Goal: Task Accomplishment & Management: Use online tool/utility

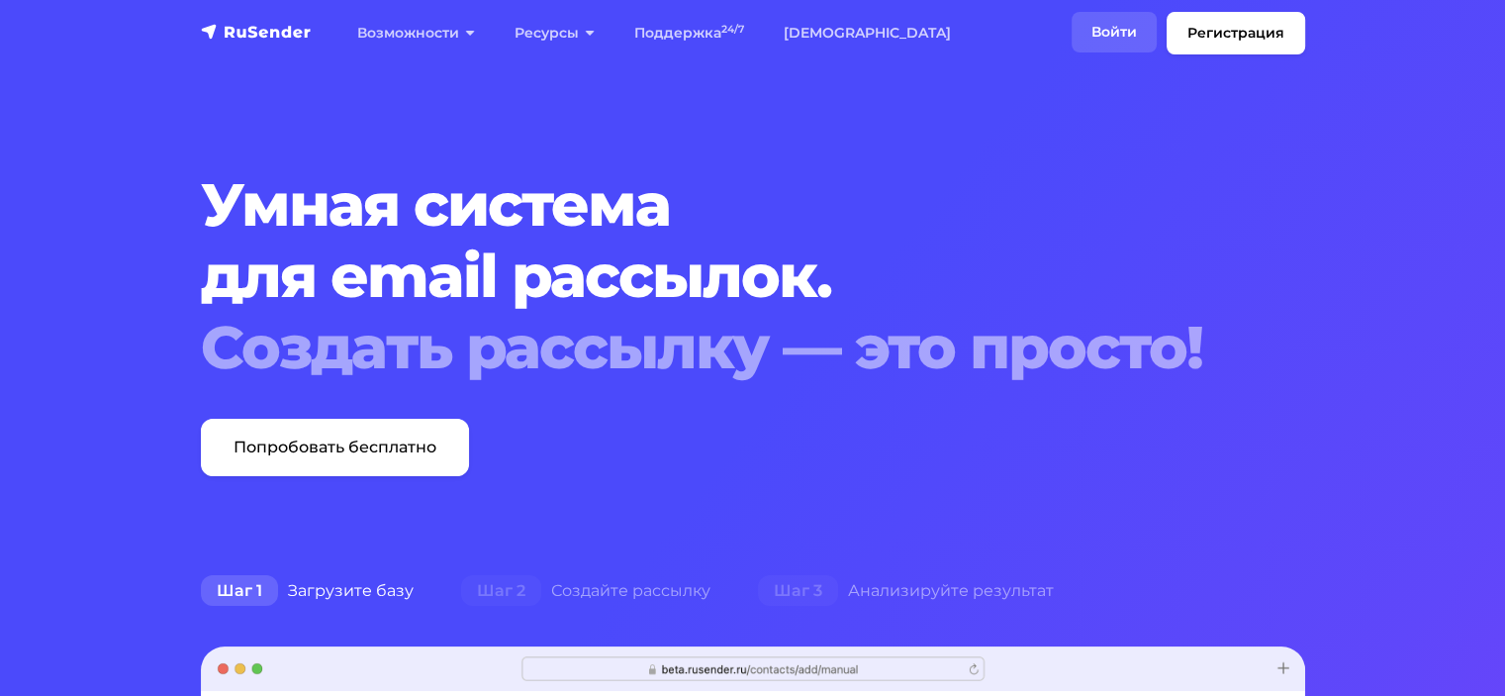
click at [1112, 31] on link "Войти" at bounding box center [1114, 32] width 85 height 41
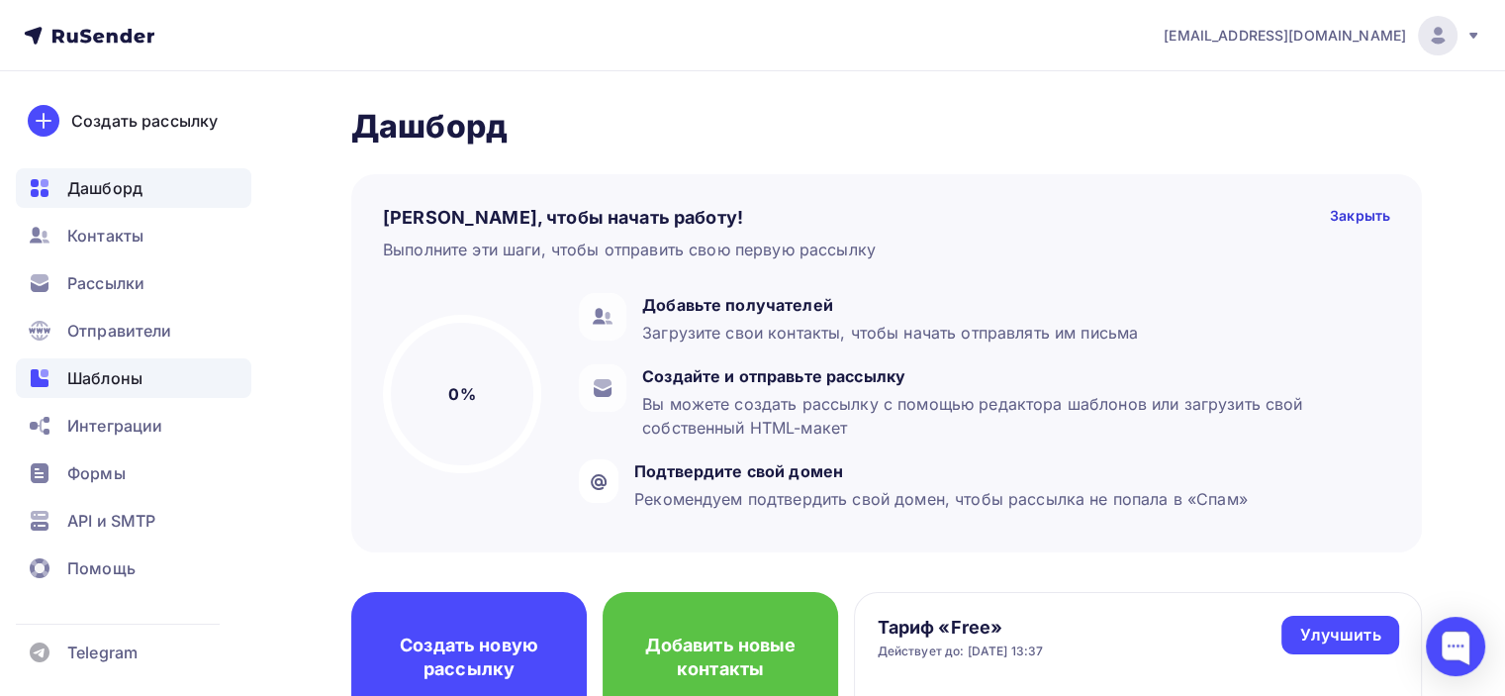
click at [105, 374] on span "Шаблоны" at bounding box center [104, 378] width 75 height 24
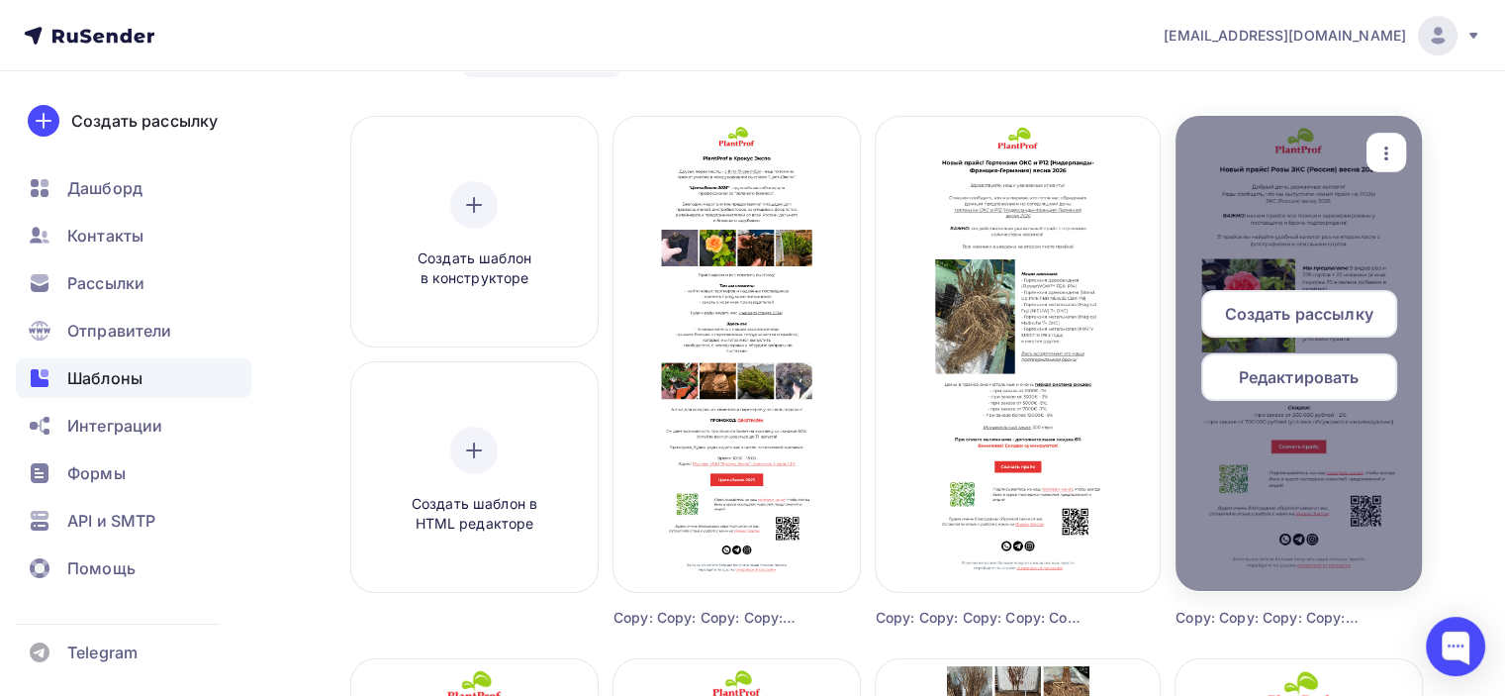
scroll to position [99, 0]
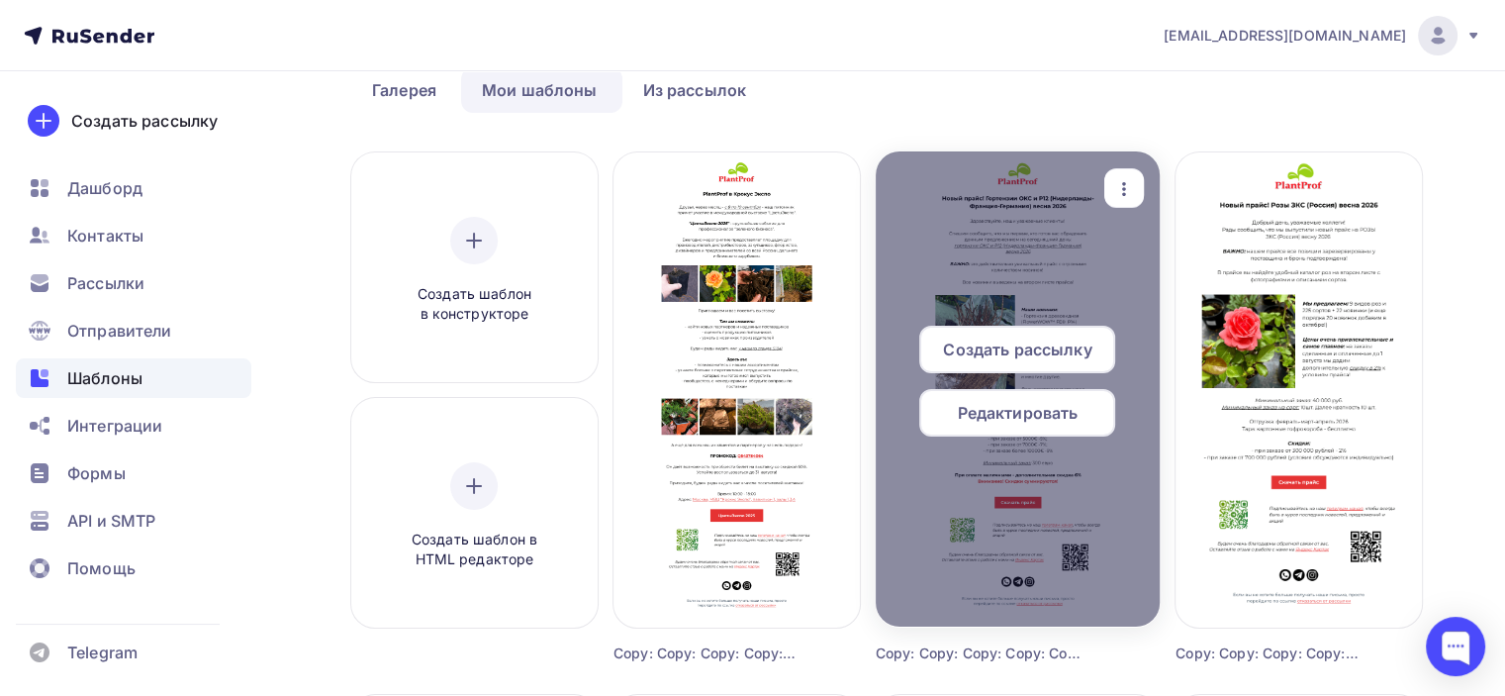
click at [1031, 413] on span "Редактировать" at bounding box center [1018, 413] width 121 height 24
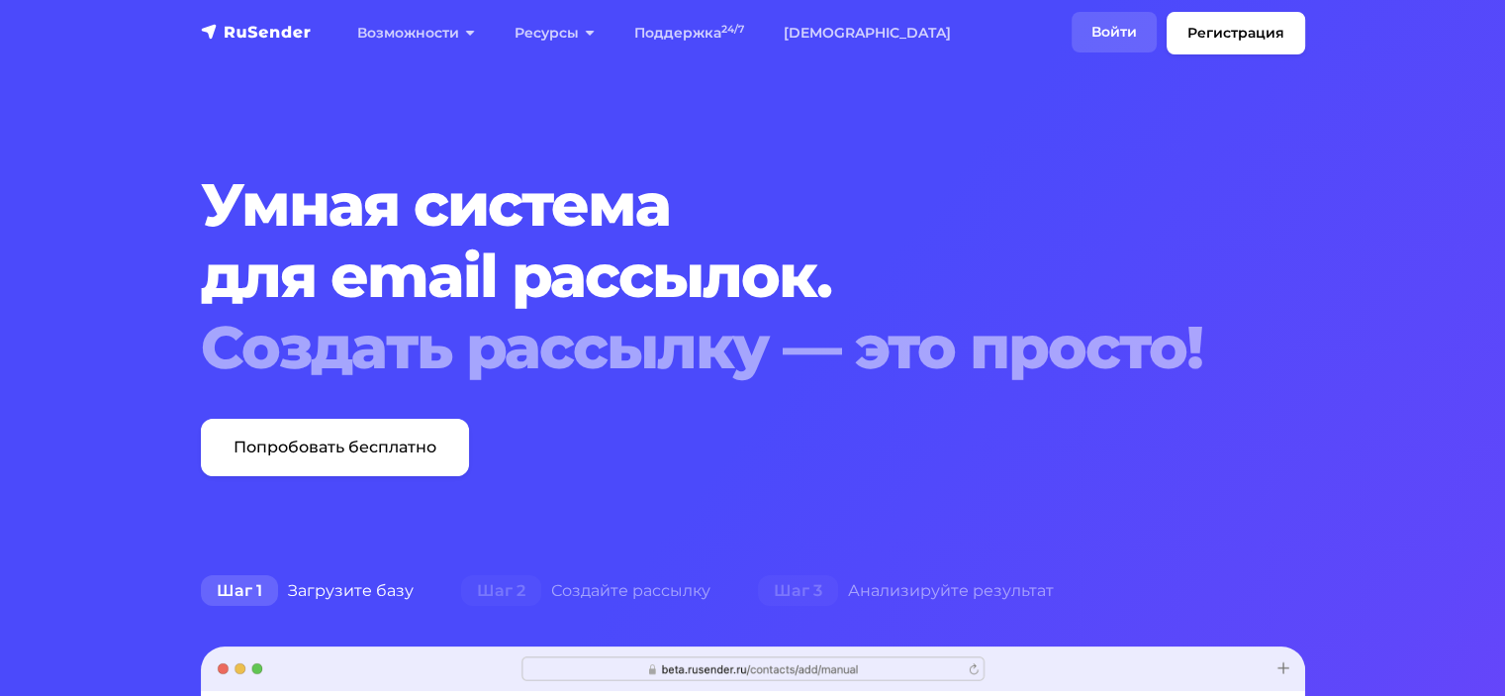
click at [1110, 46] on link "Войти" at bounding box center [1114, 32] width 85 height 41
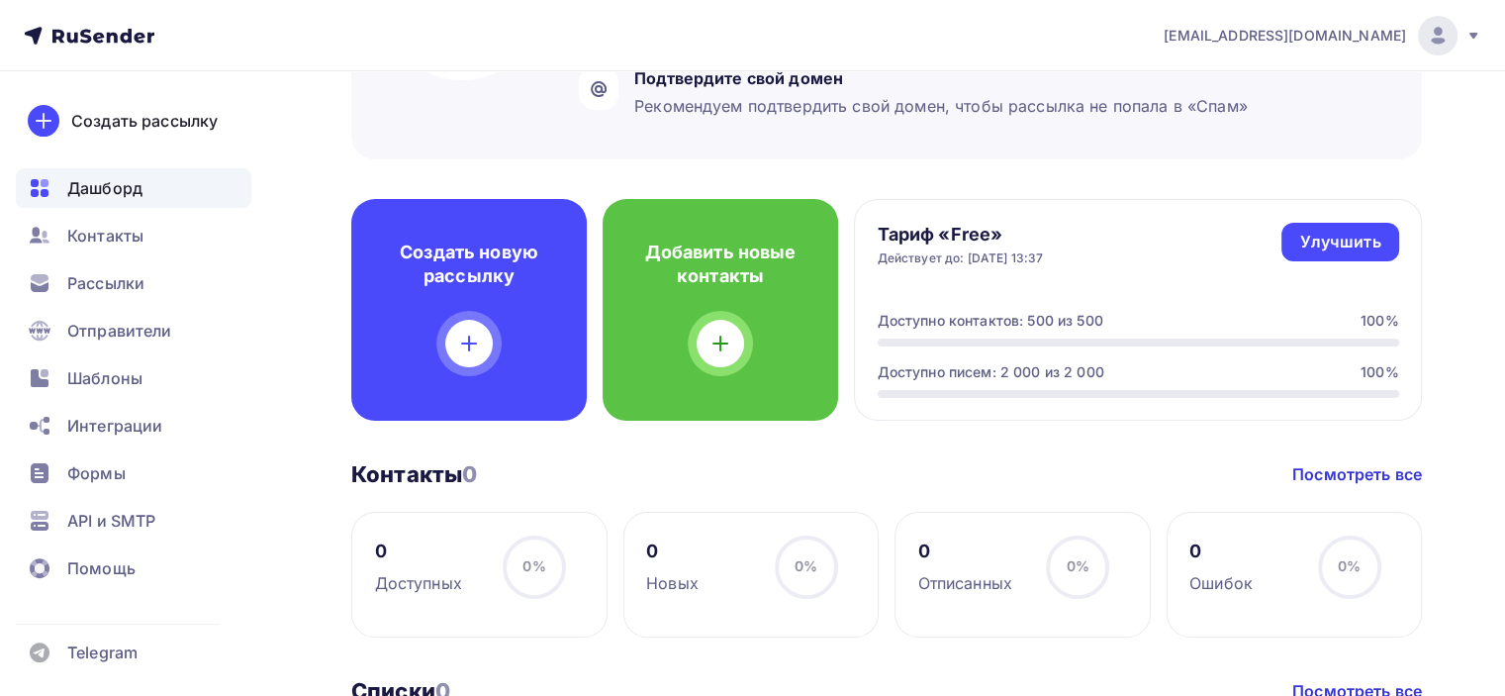
scroll to position [495, 0]
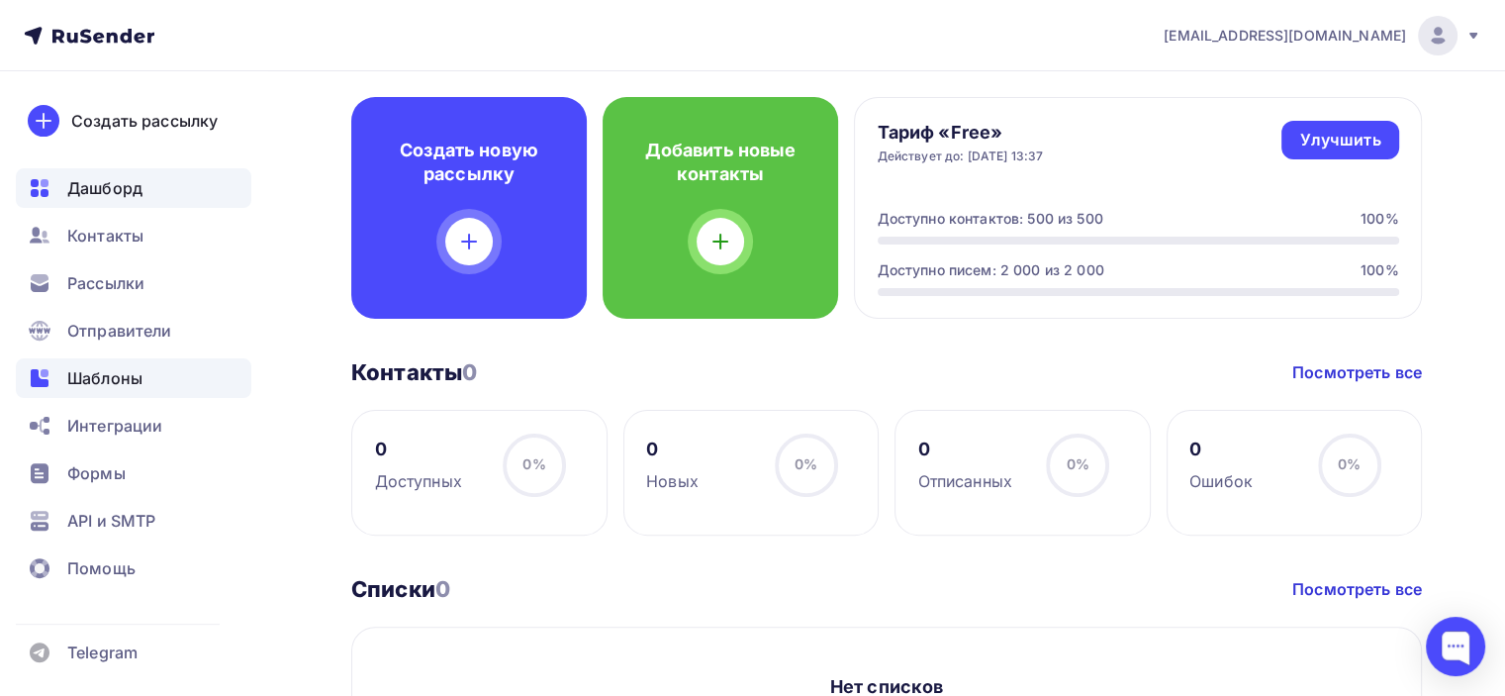
click at [117, 372] on span "Шаблоны" at bounding box center [104, 378] width 75 height 24
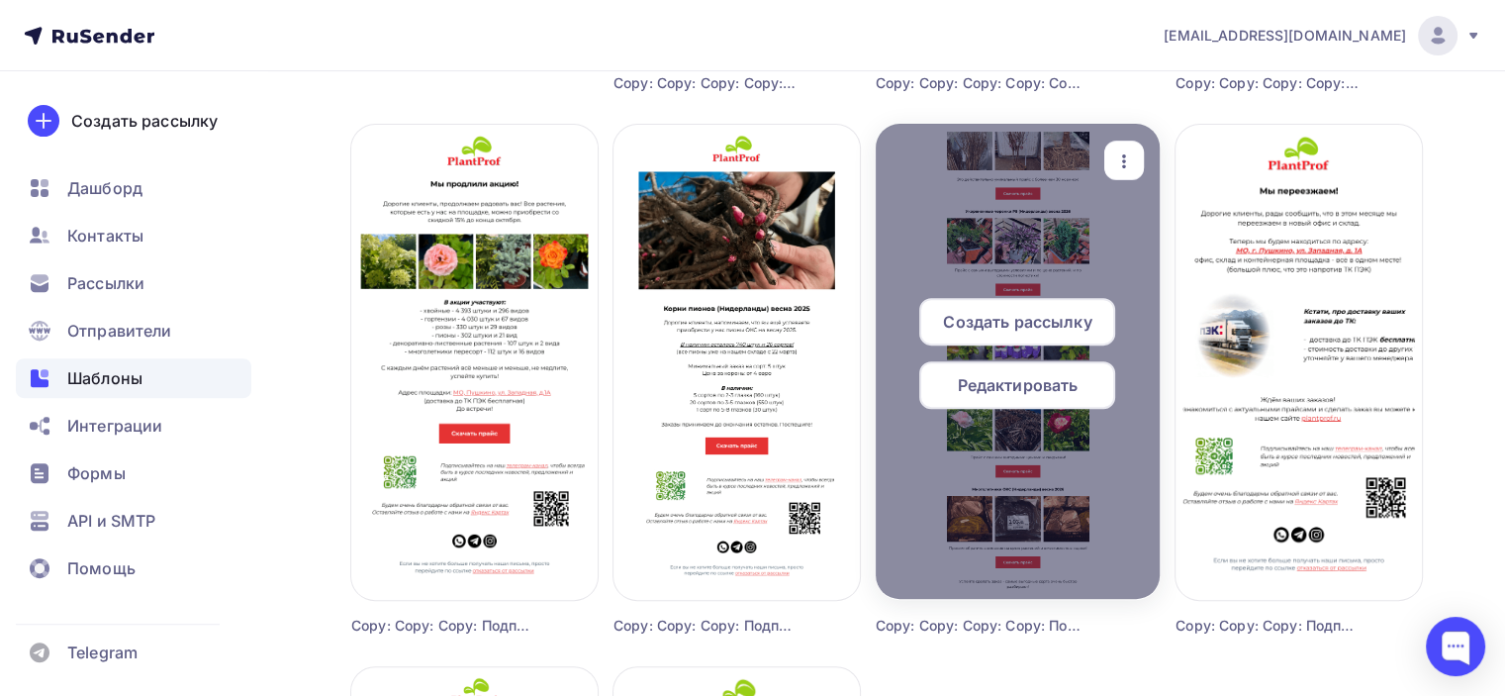
scroll to position [693, 0]
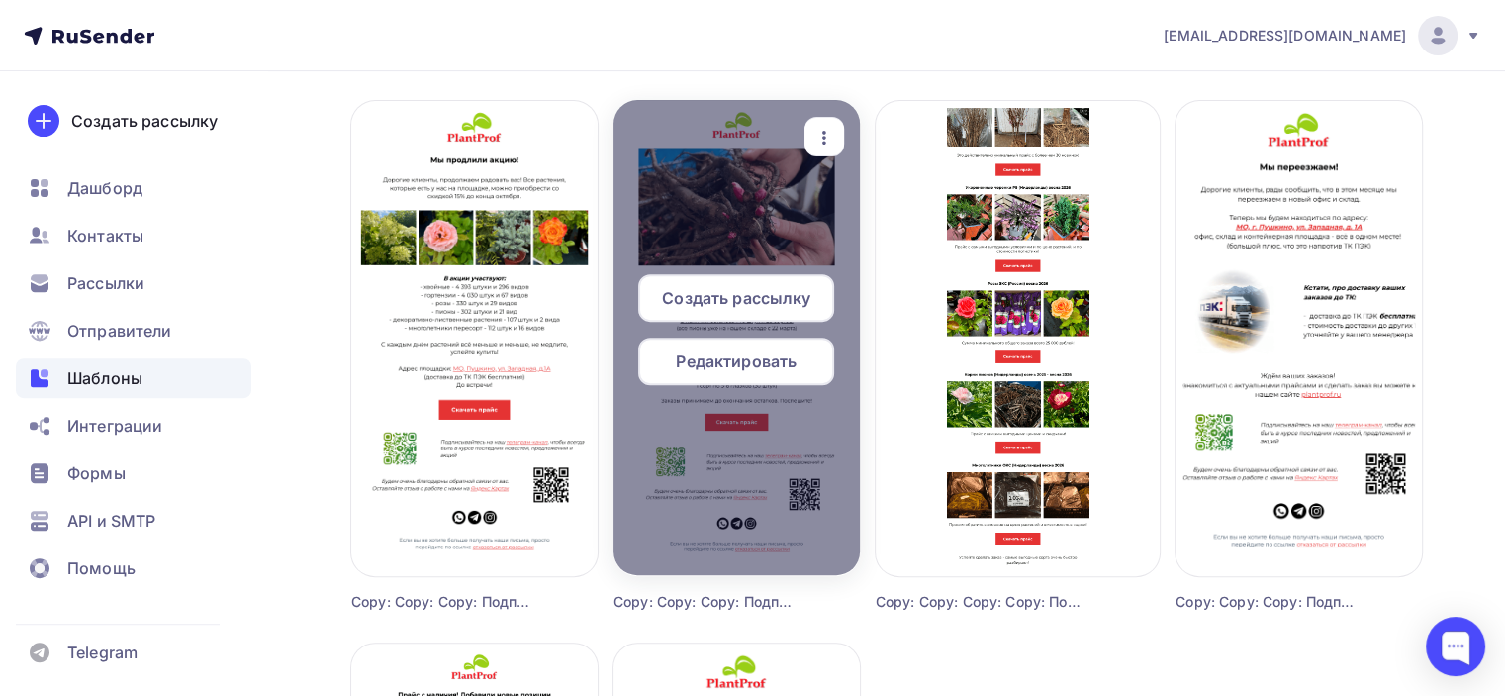
click at [780, 365] on span "Редактировать" at bounding box center [736, 361] width 121 height 24
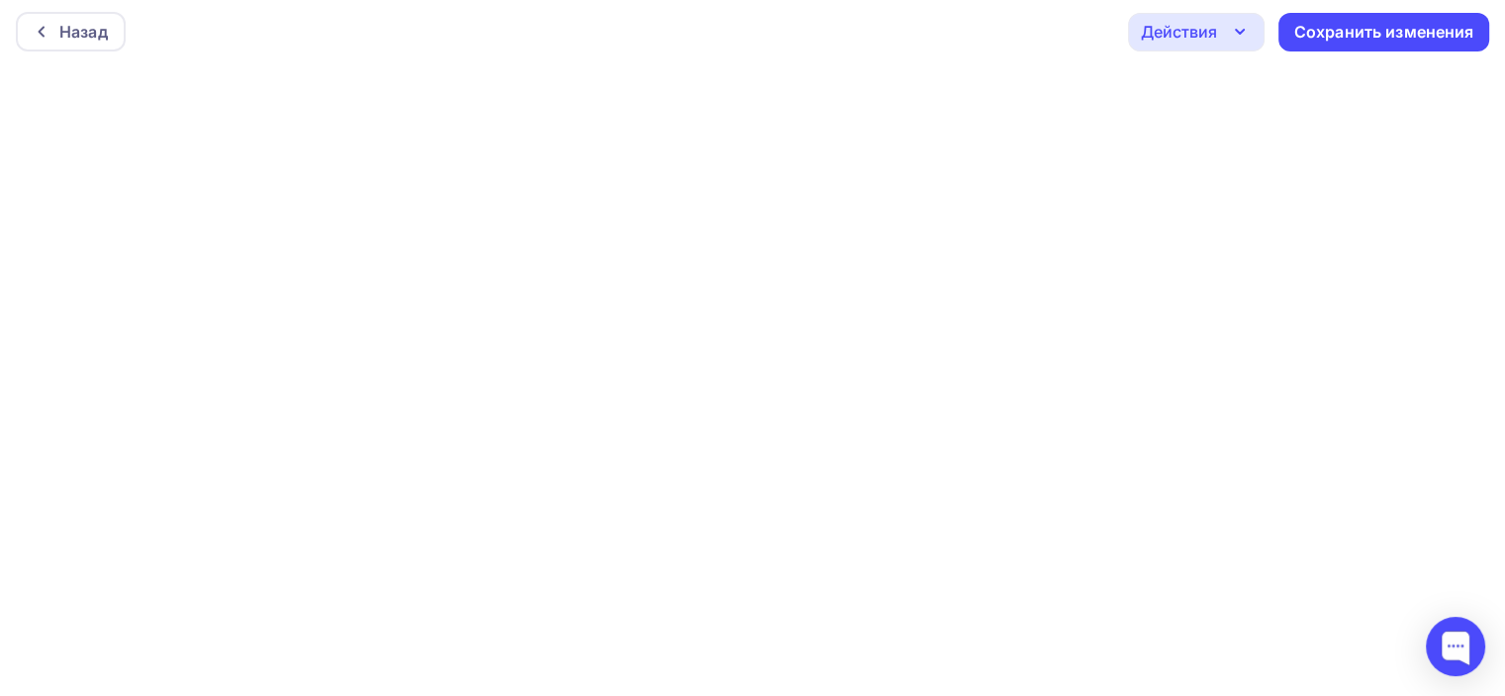
scroll to position [4, 0]
click at [1220, 27] on div "Действия" at bounding box center [1196, 32] width 137 height 39
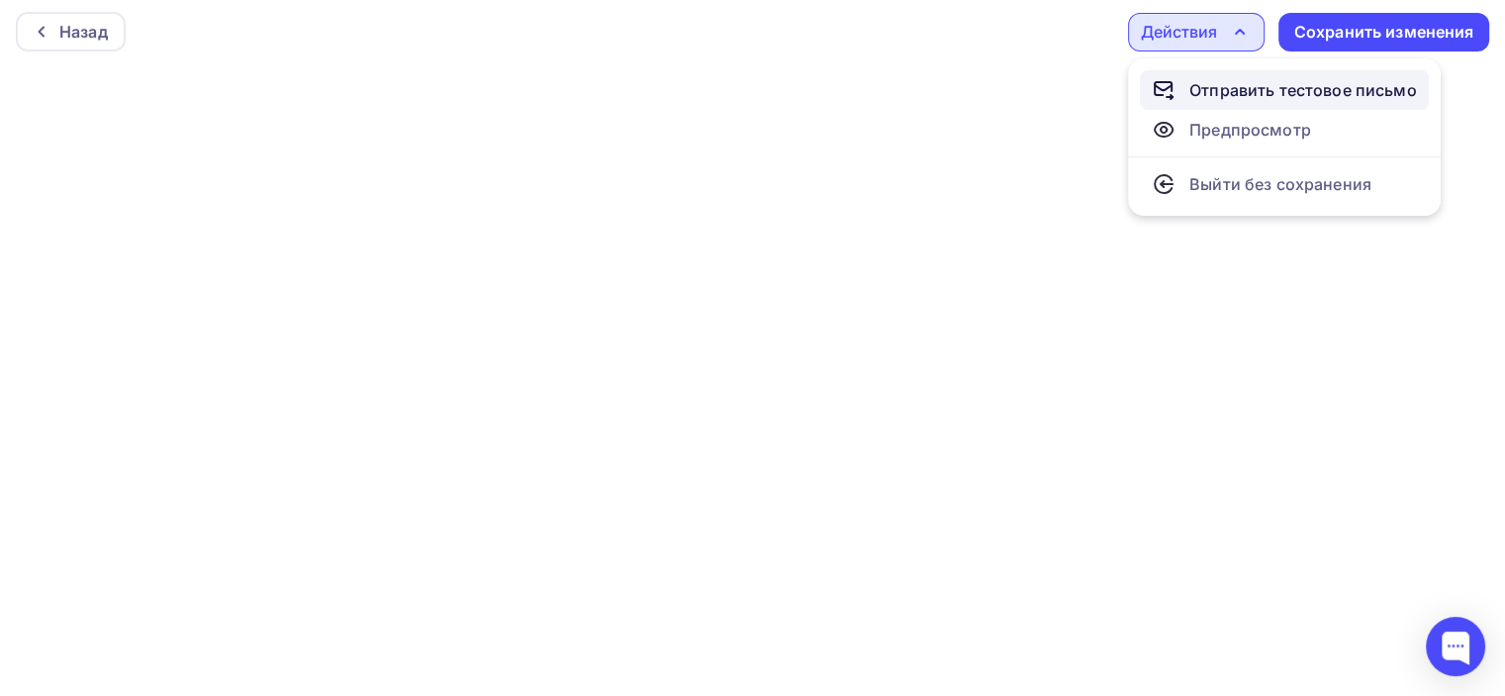
click at [1235, 85] on div "Отправить тестовое письмо" at bounding box center [1304, 90] width 228 height 24
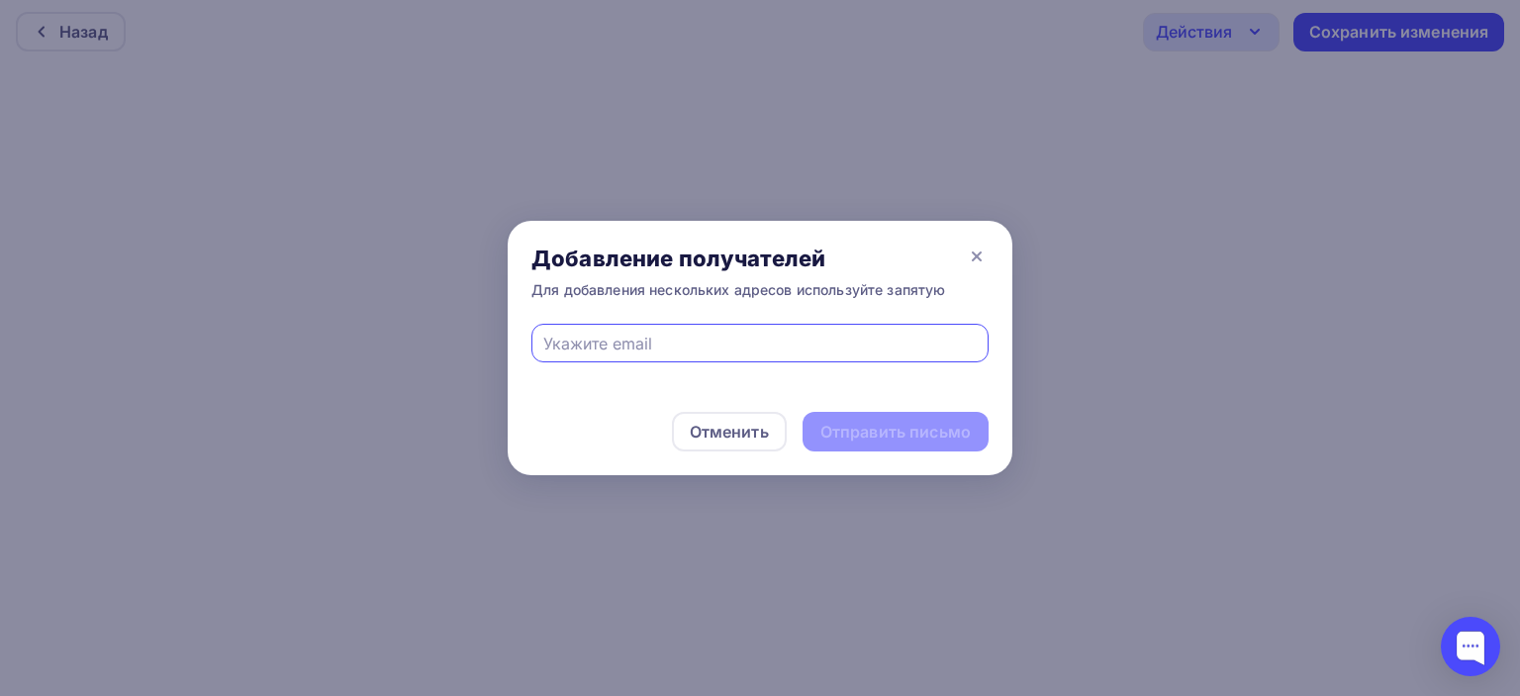
click at [685, 342] on input "text" at bounding box center [760, 344] width 434 height 24
type input "director@plantprof.ru"
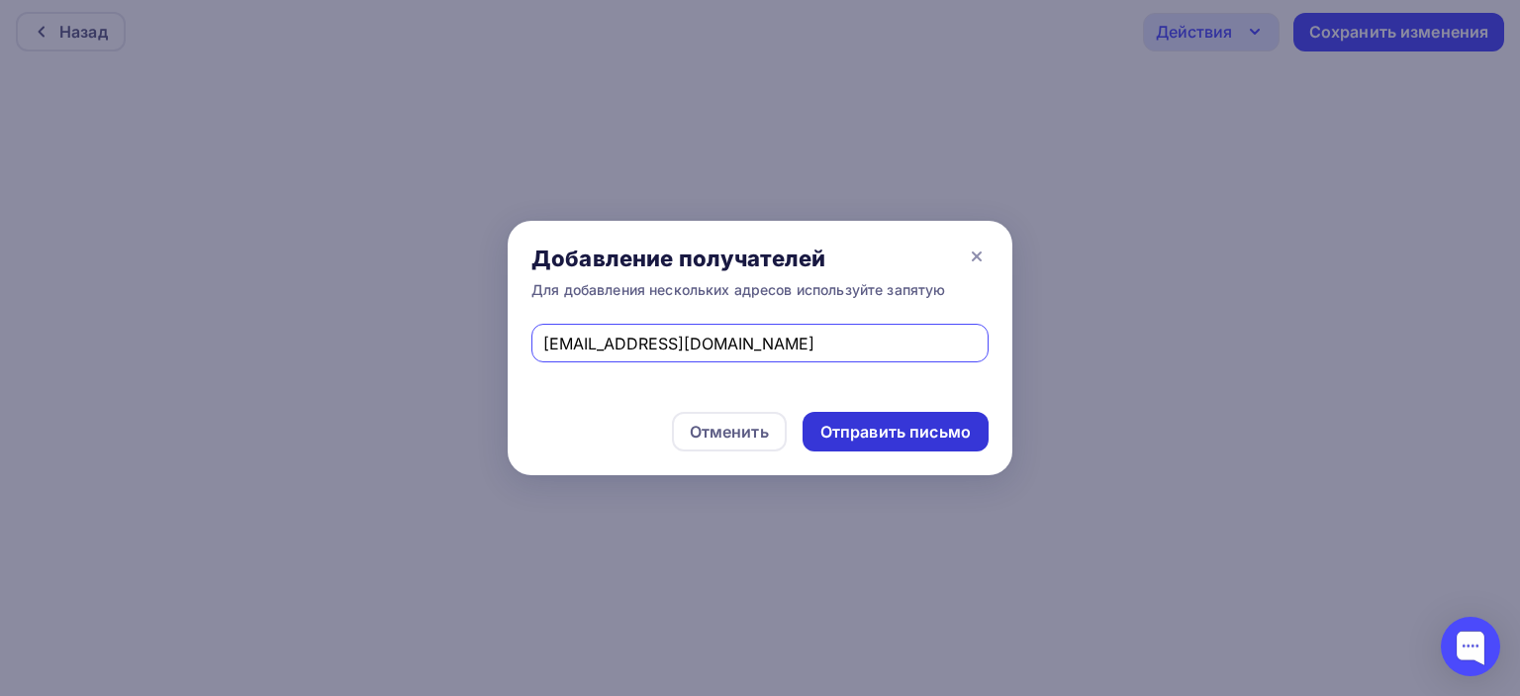
click at [843, 435] on div "Отправить письмо" at bounding box center [895, 432] width 150 height 23
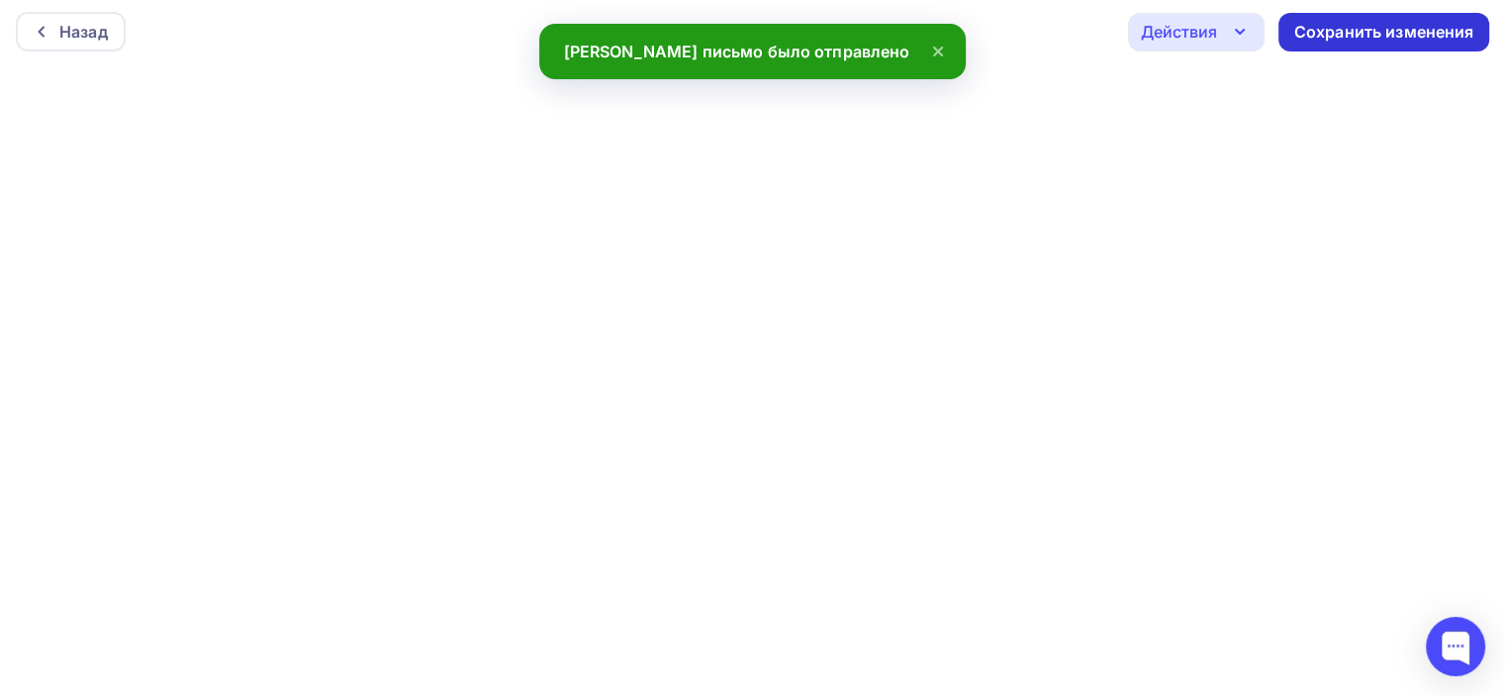
click at [1306, 28] on div "Сохранить изменения" at bounding box center [1384, 32] width 180 height 23
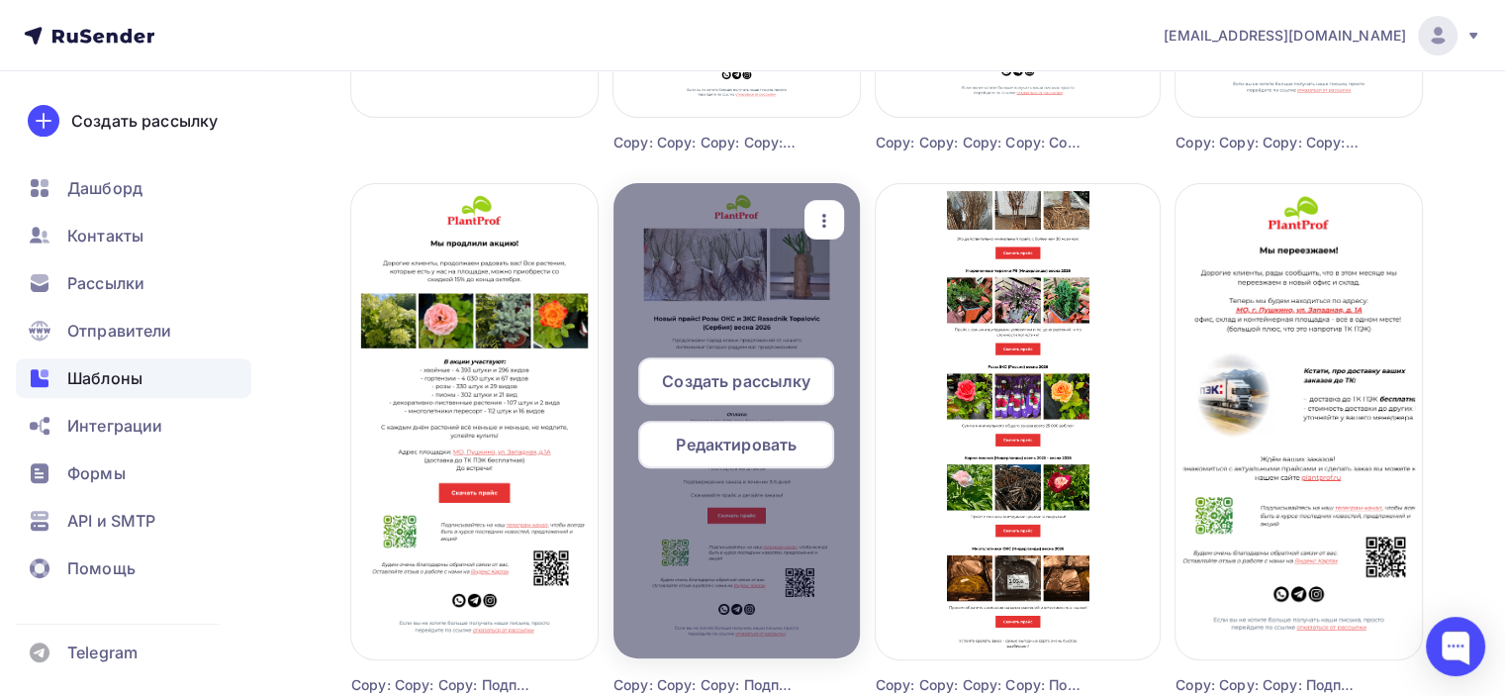
scroll to position [594, 0]
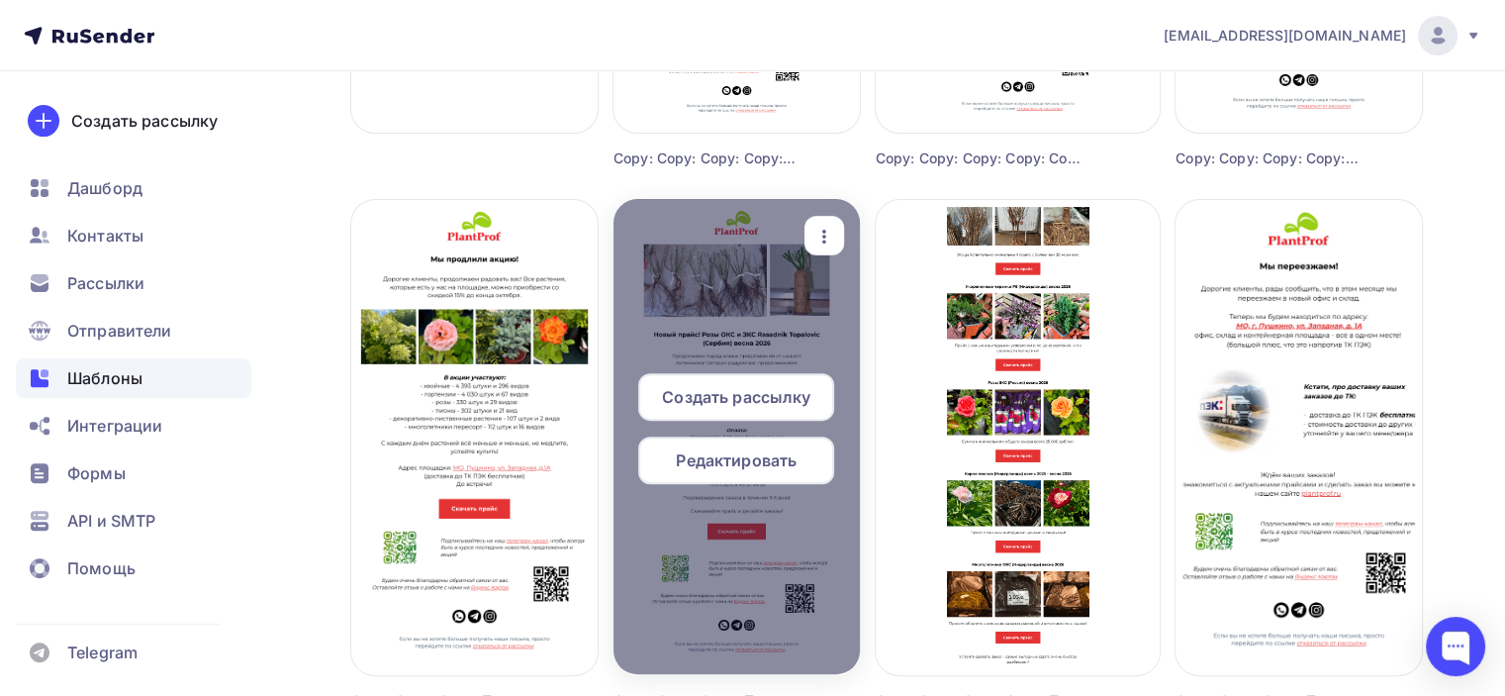
click at [776, 399] on span "Создать рассылку" at bounding box center [736, 397] width 148 height 24
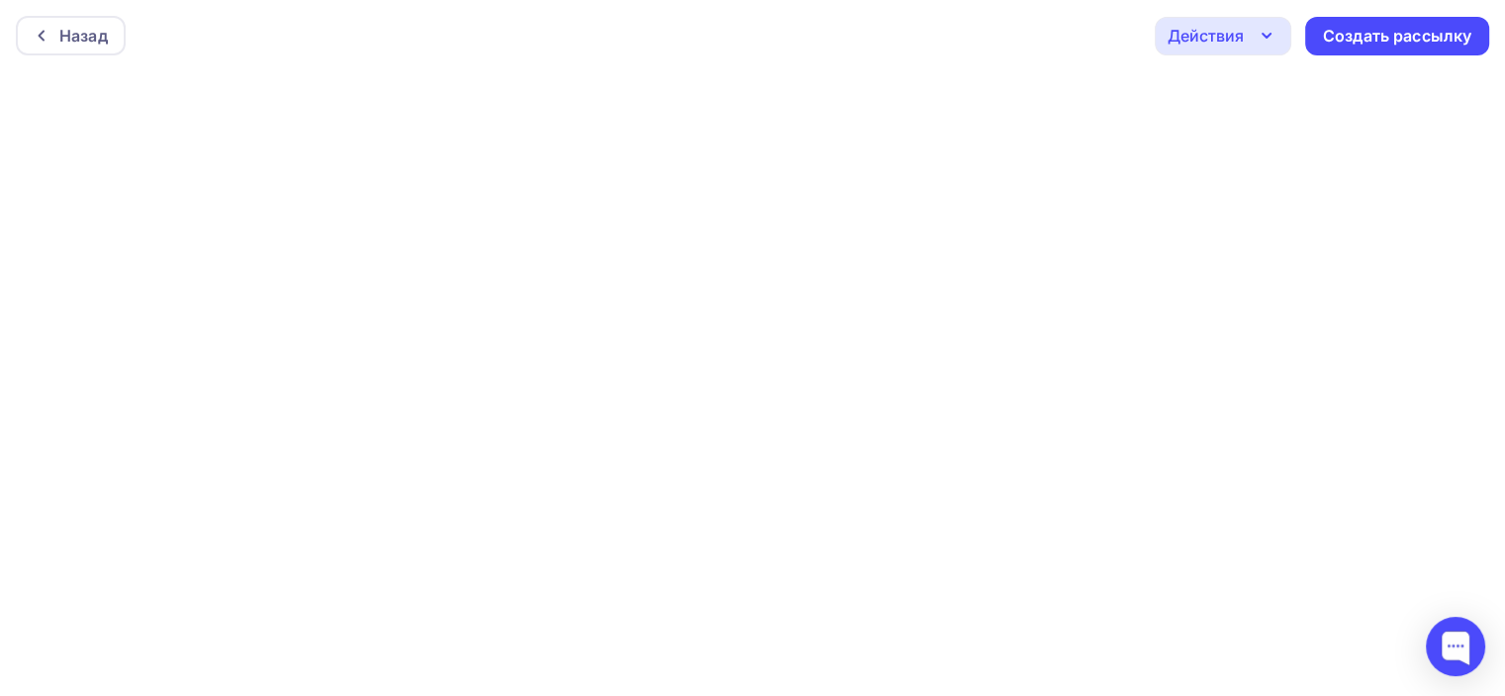
click at [1258, 35] on icon "button" at bounding box center [1267, 36] width 24 height 24
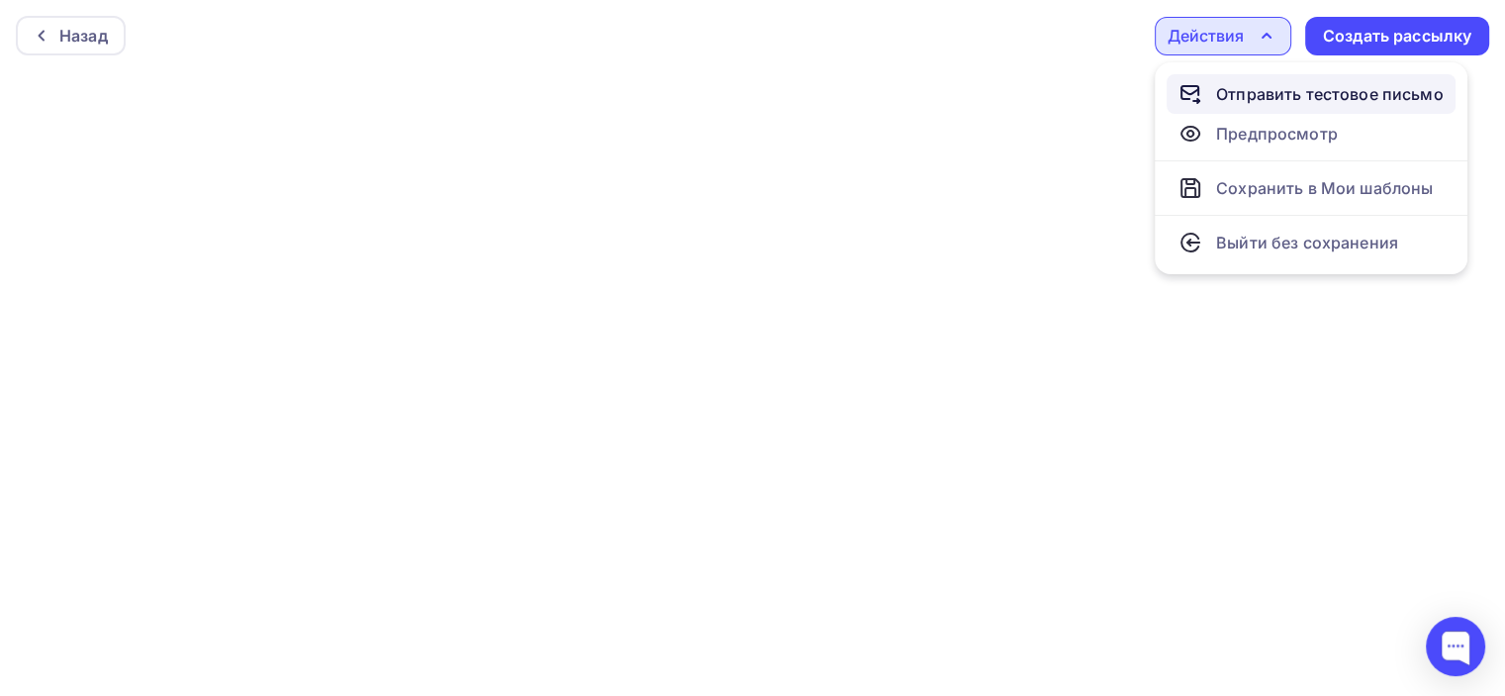
click at [1261, 98] on div "Отправить тестовое письмо" at bounding box center [1330, 94] width 228 height 24
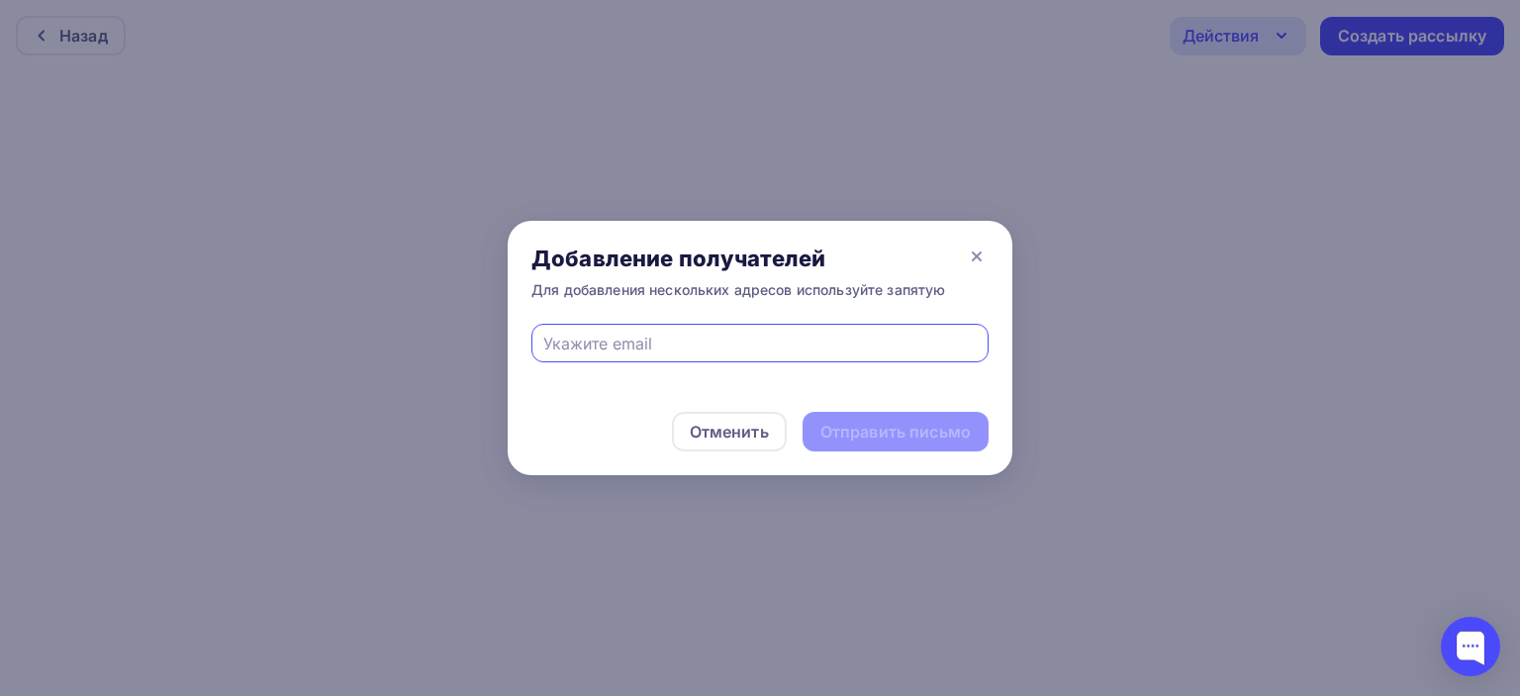
click at [737, 344] on input "text" at bounding box center [760, 344] width 434 height 24
type input "nadyakrh@yandex.ru"
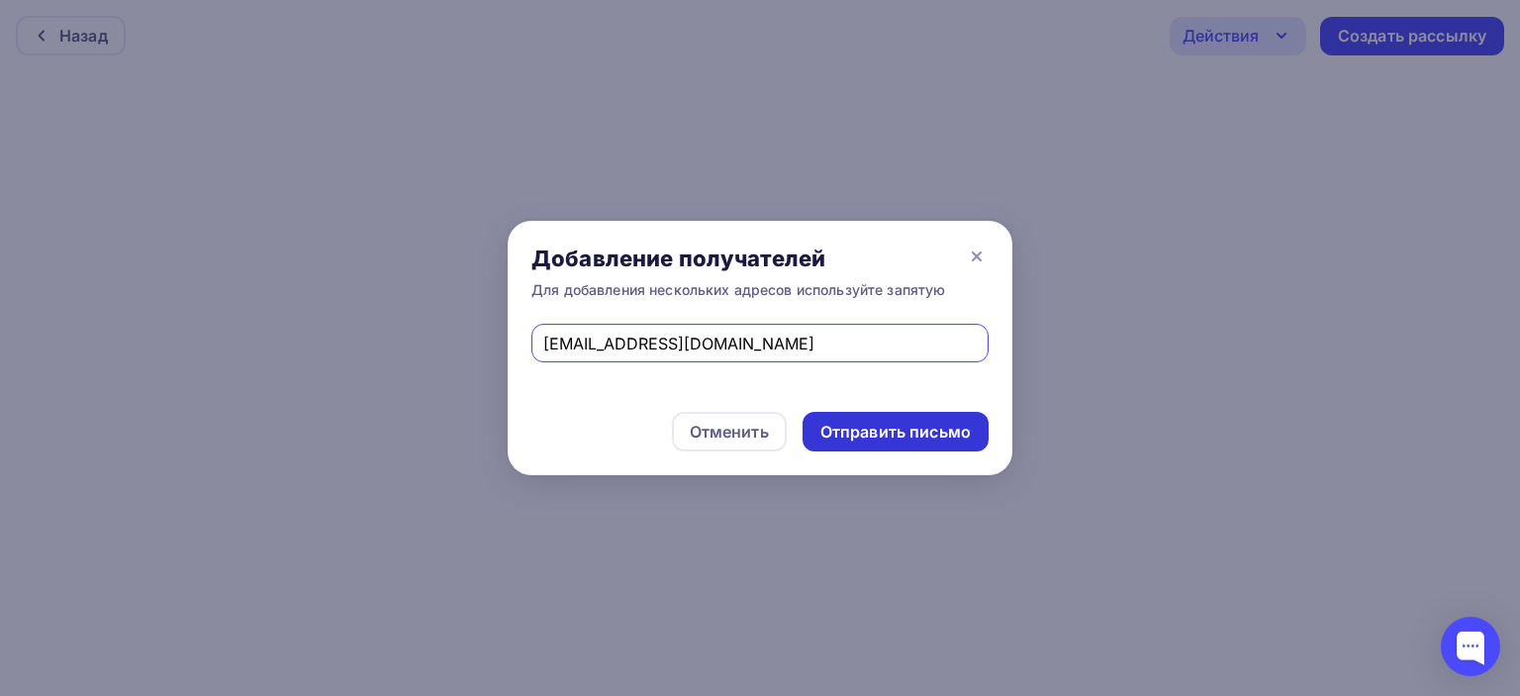
click at [880, 424] on div "Отправить письмо" at bounding box center [895, 432] width 150 height 23
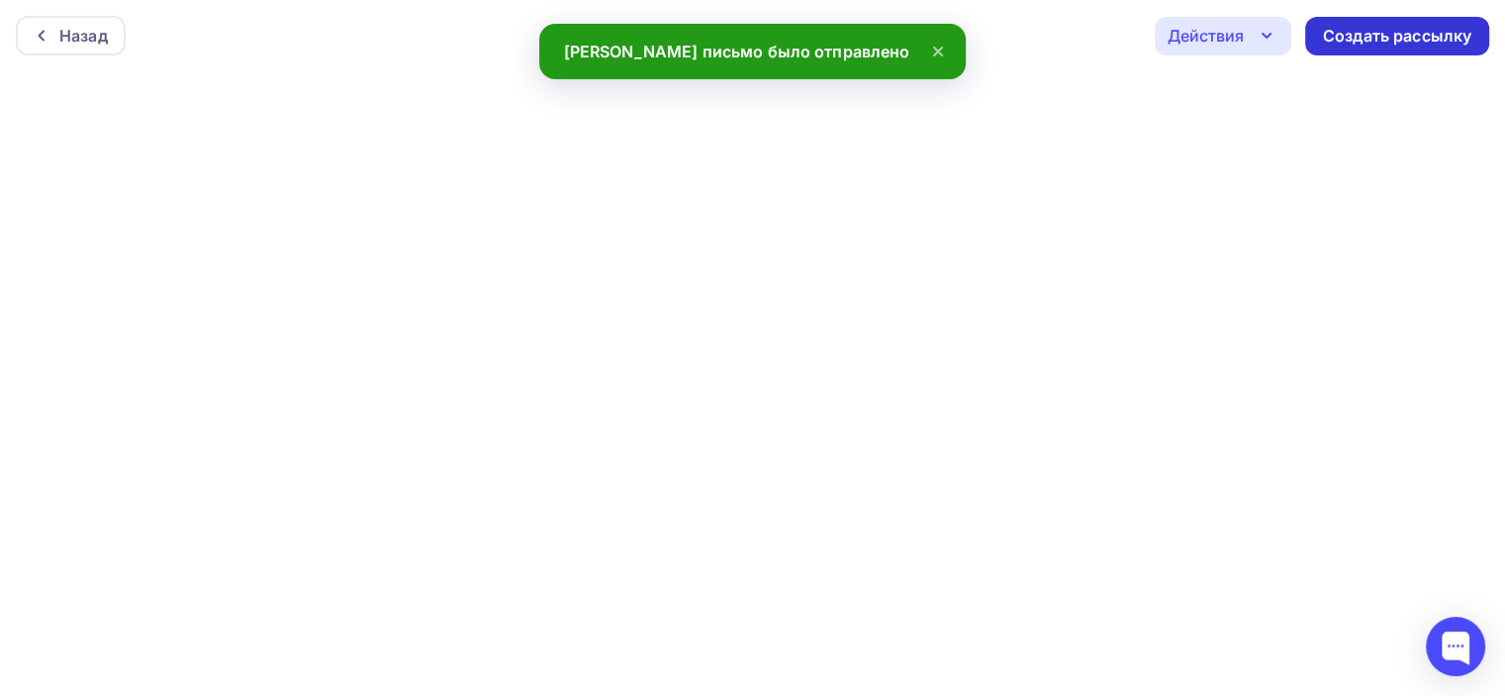
click at [1409, 30] on div "Создать рассылку" at bounding box center [1397, 36] width 148 height 23
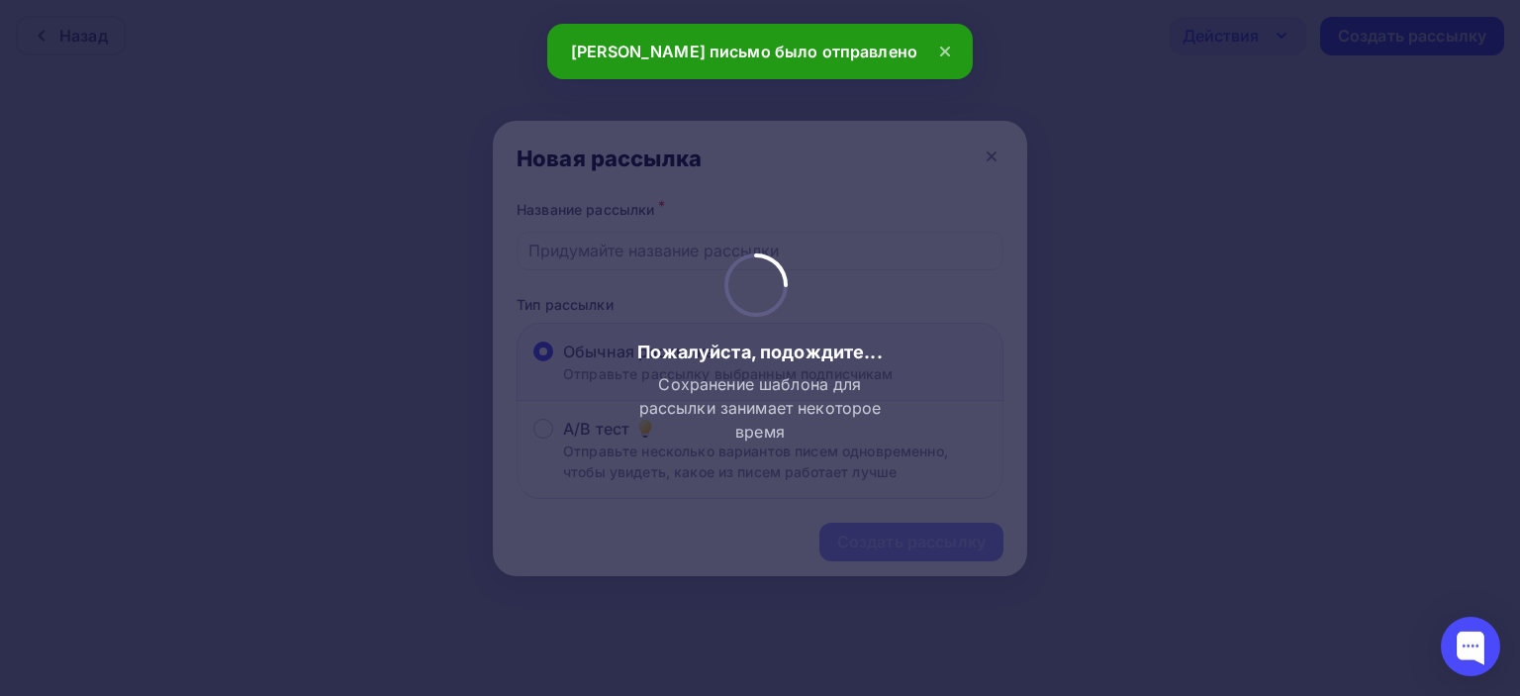
click at [941, 50] on icon at bounding box center [945, 52] width 8 height 8
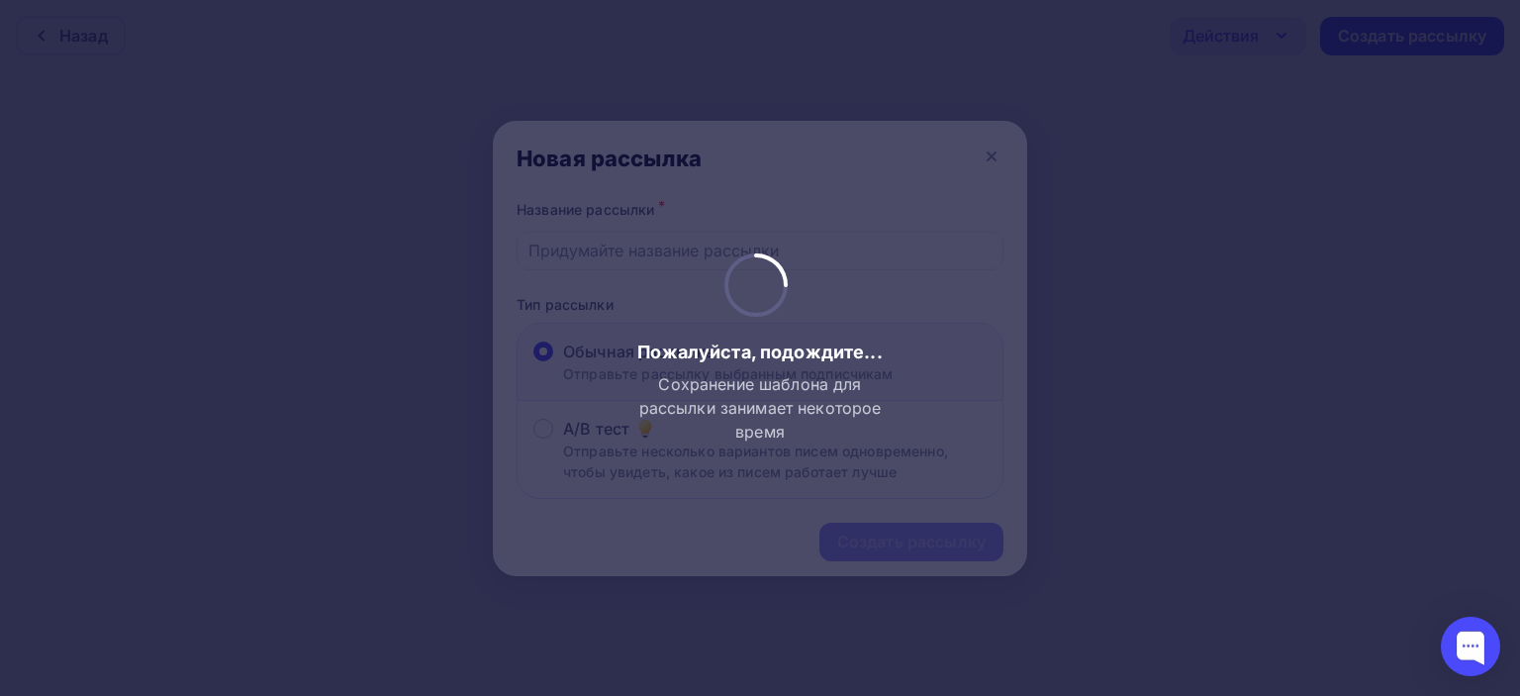
click at [990, 154] on div at bounding box center [760, 348] width 1520 height 696
click at [942, 64] on div at bounding box center [760, 348] width 1520 height 696
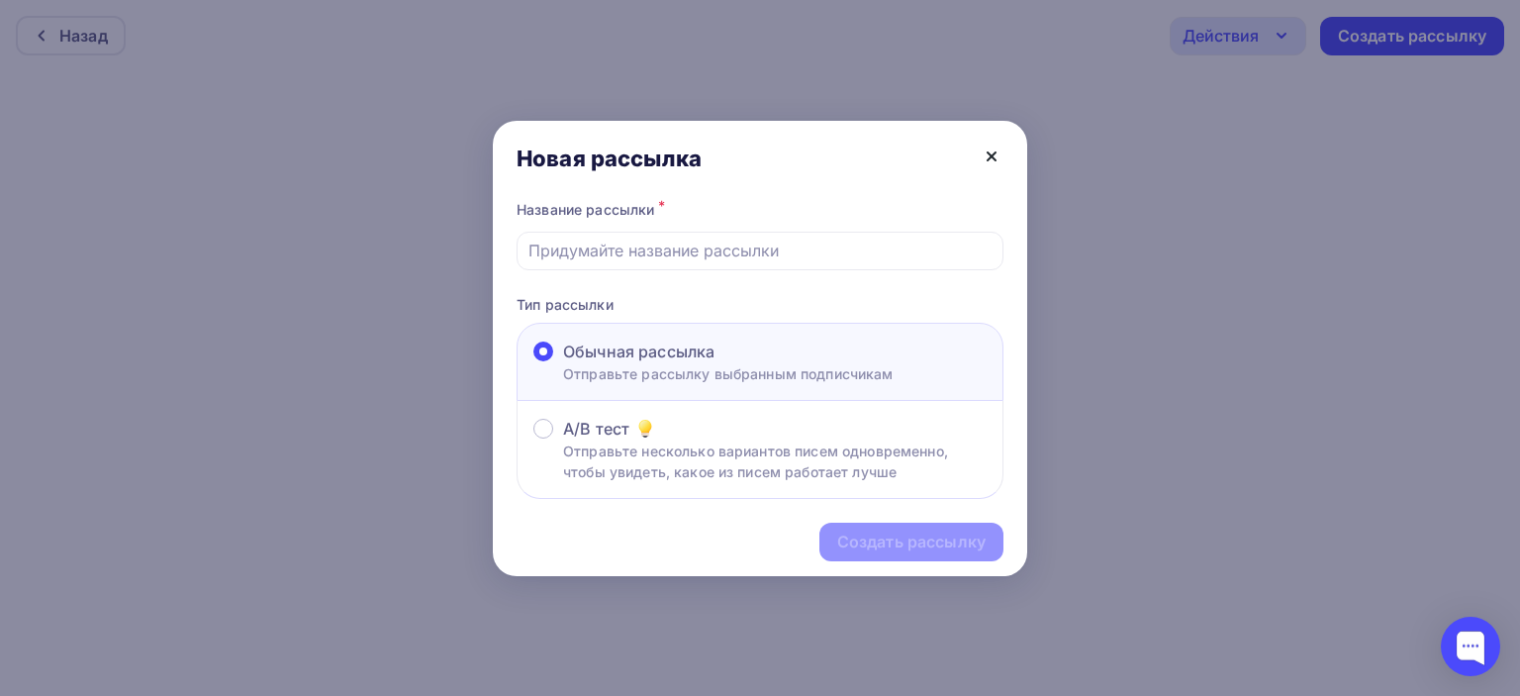
click at [990, 164] on icon at bounding box center [992, 156] width 24 height 24
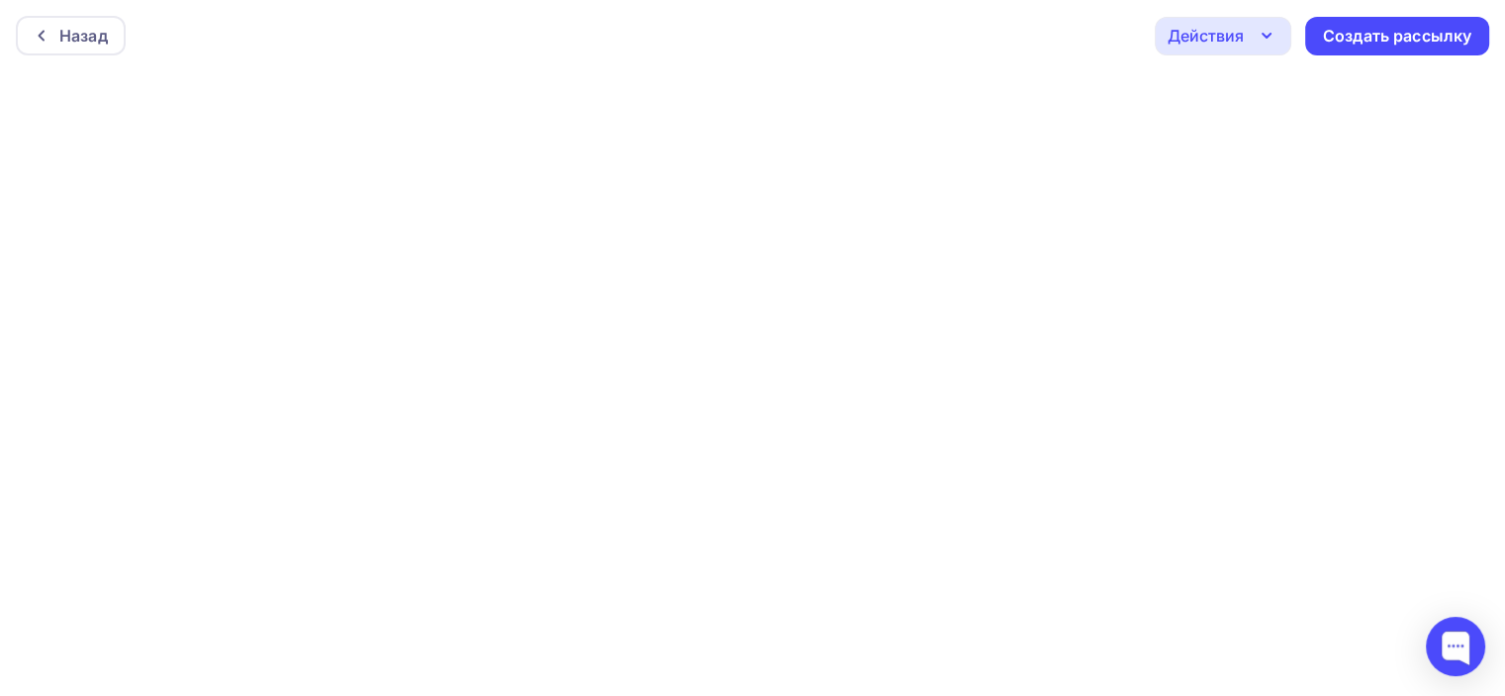
click at [1248, 37] on div "Действия" at bounding box center [1223, 36] width 137 height 39
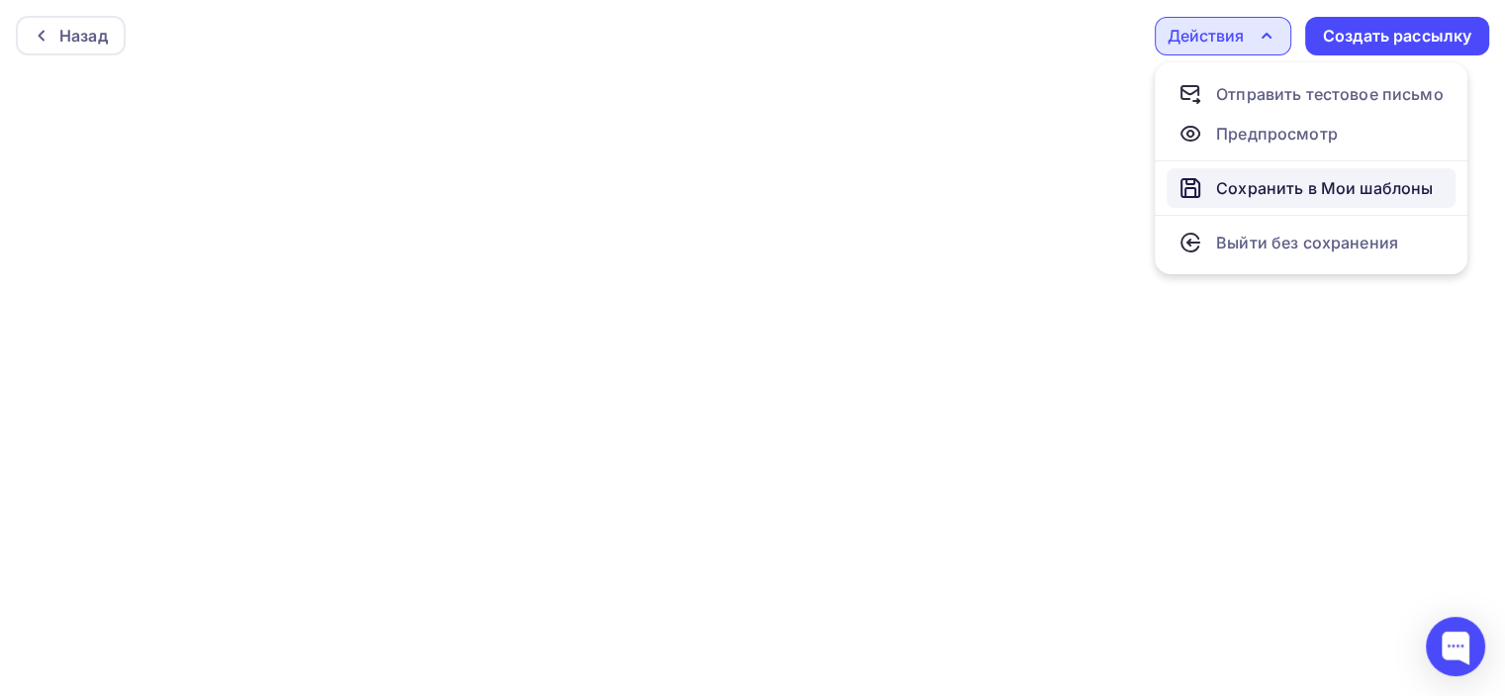
click at [1241, 189] on div "Сохранить в Мои шаблоны" at bounding box center [1324, 188] width 217 height 24
